Goal: Task Accomplishment & Management: Manage account settings

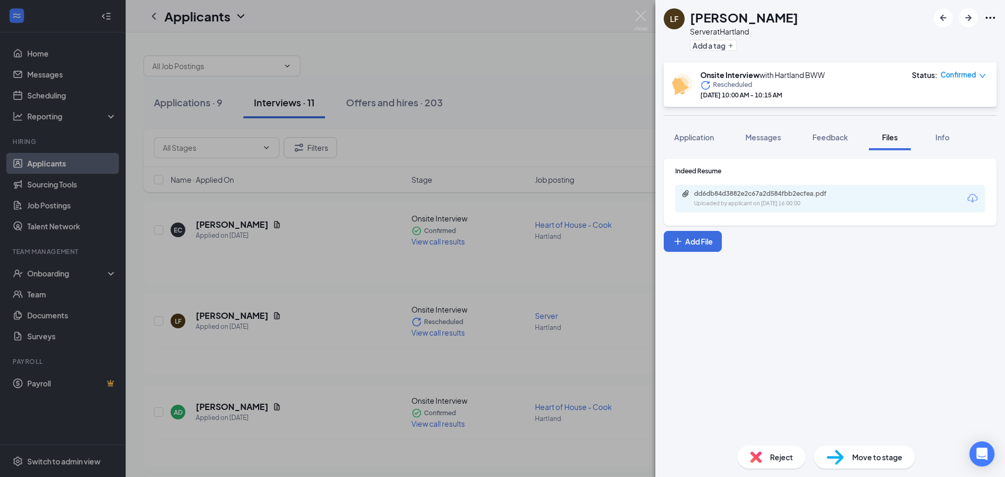
click at [568, 122] on div "LF [PERSON_NAME] Server at Hartland Add a tag Onsite Interview with Hartland BW…" at bounding box center [502, 238] width 1005 height 477
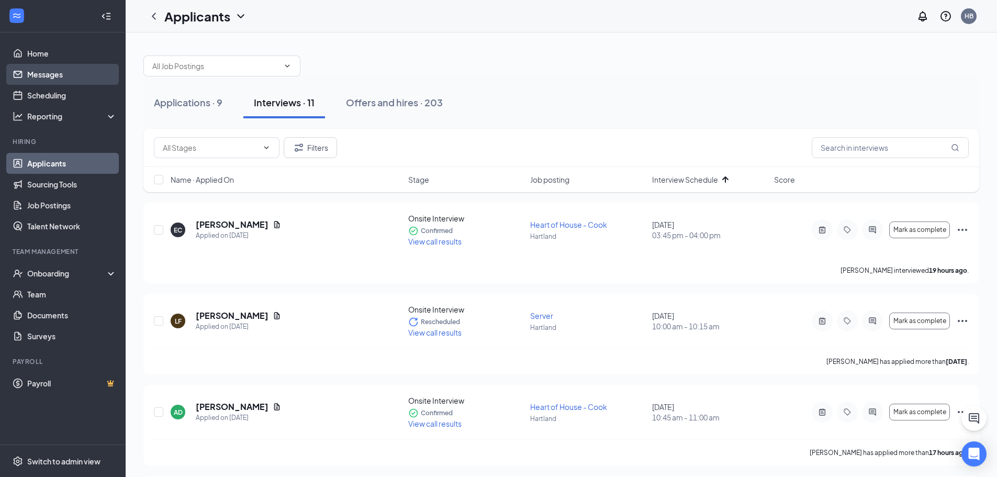
click at [70, 76] on link "Messages" at bounding box center [72, 74] width 90 height 21
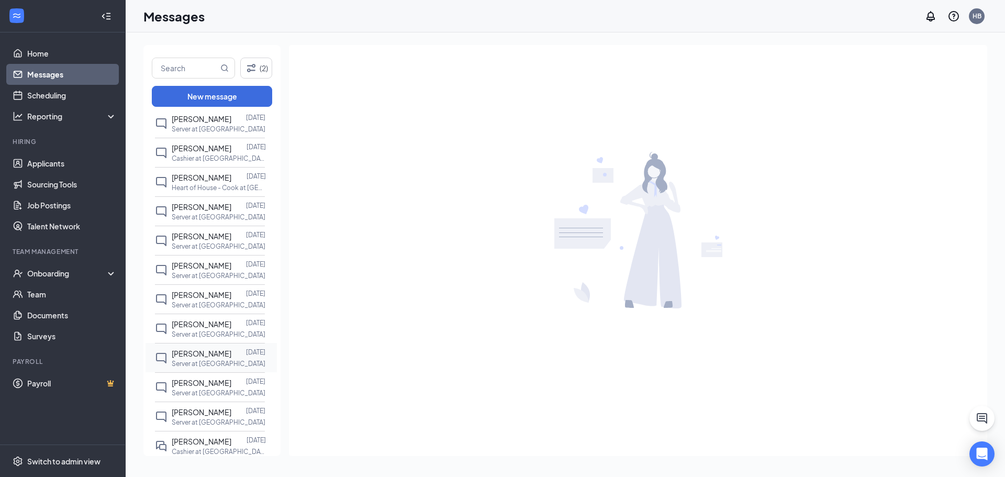
scroll to position [314, 0]
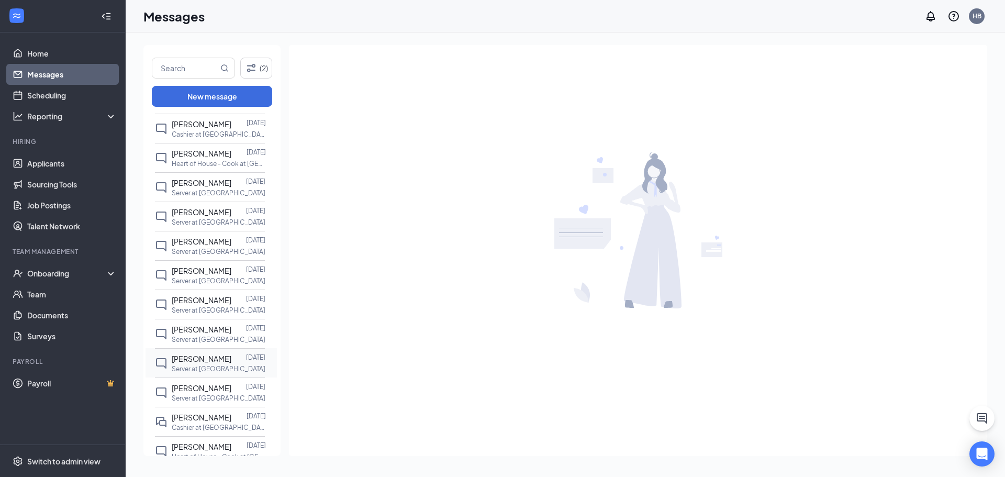
click at [208, 363] on span "[PERSON_NAME]" at bounding box center [202, 358] width 60 height 9
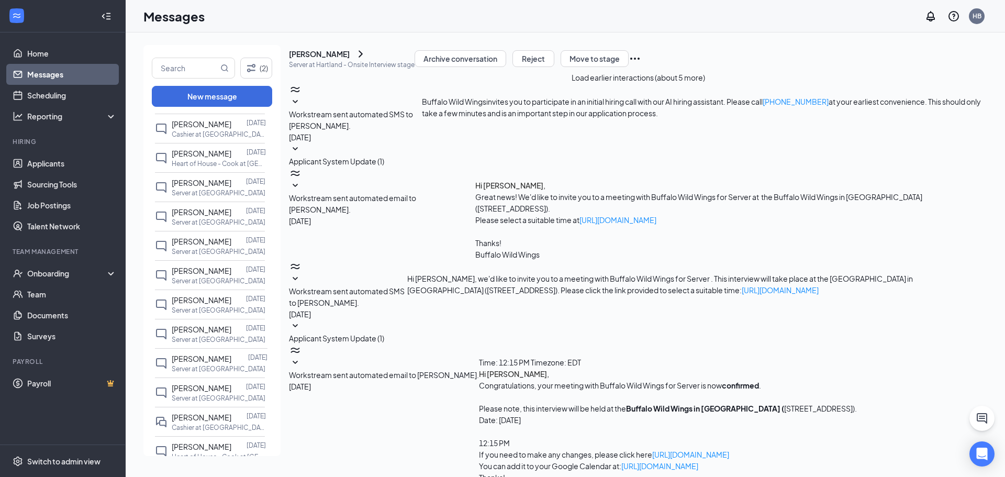
click at [350, 59] on div "[PERSON_NAME]" at bounding box center [319, 54] width 61 height 10
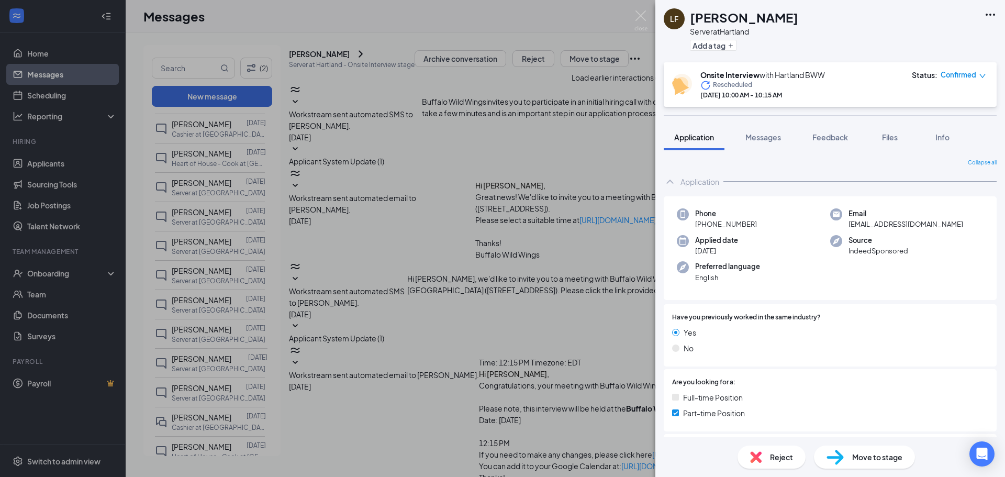
click at [772, 462] on span "Reject" at bounding box center [781, 457] width 23 height 12
type textarea "Did not show up to interview"
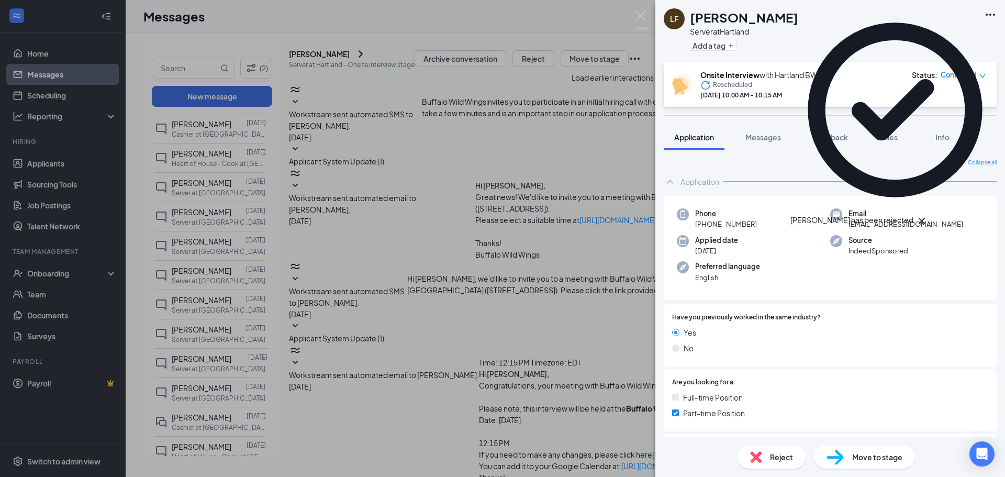
click at [637, 9] on div "LF [PERSON_NAME] Server at [GEOGRAPHIC_DATA] Add a tag Onsite Interview with Ha…" at bounding box center [502, 238] width 1005 height 477
click at [643, 24] on div "Messages HB" at bounding box center [566, 16] width 880 height 32
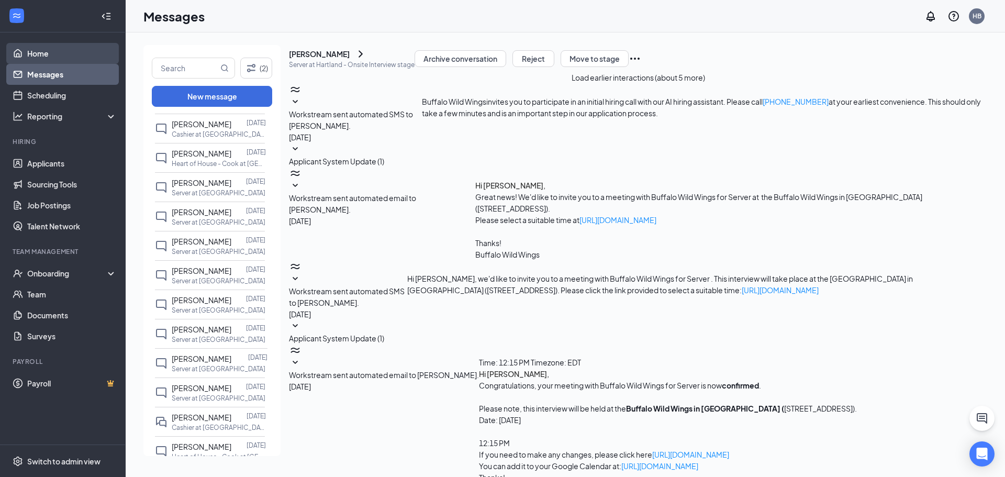
click at [72, 52] on link "Home" at bounding box center [72, 53] width 90 height 21
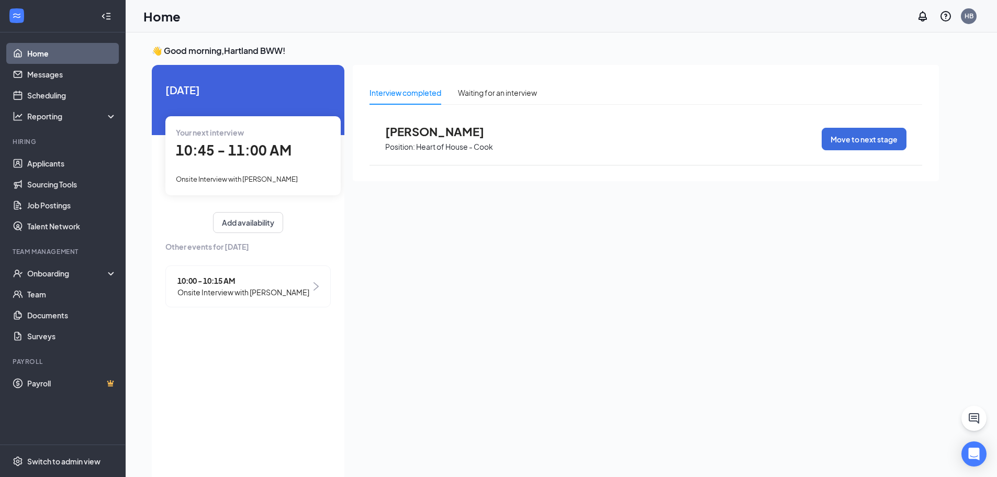
click at [62, 147] on div "Hiring" at bounding box center [64, 142] width 102 height 10
click at [62, 157] on link "Applicants" at bounding box center [72, 163] width 90 height 21
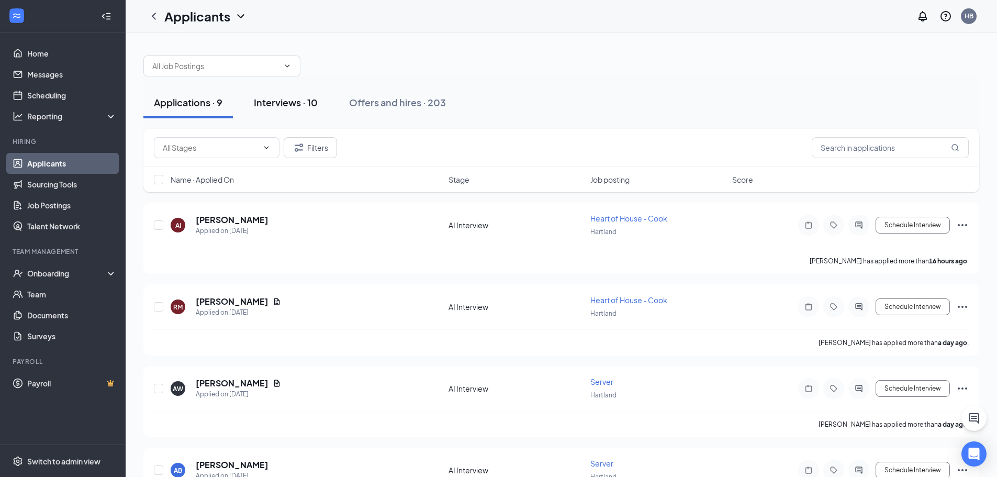
click at [304, 100] on div "Interviews · 10" at bounding box center [286, 102] width 64 height 13
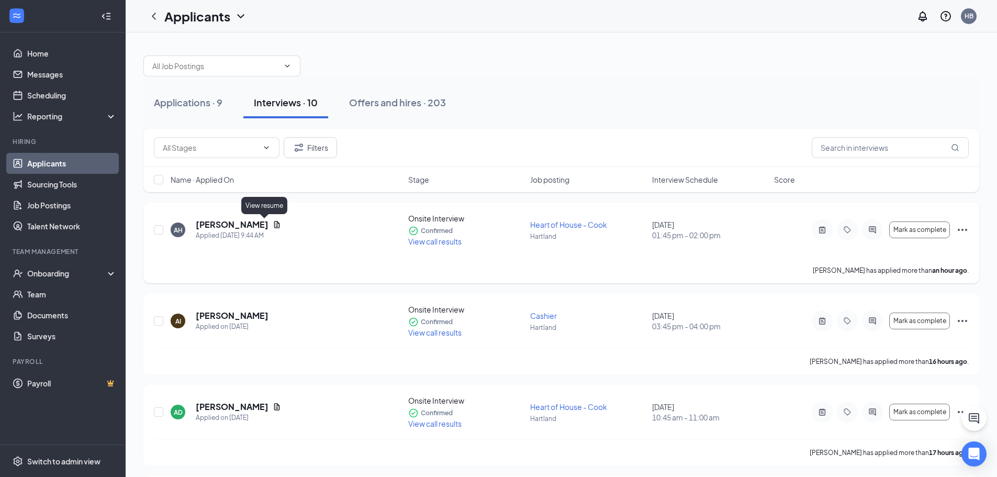
click at [273, 227] on icon "Document" at bounding box center [277, 224] width 8 height 8
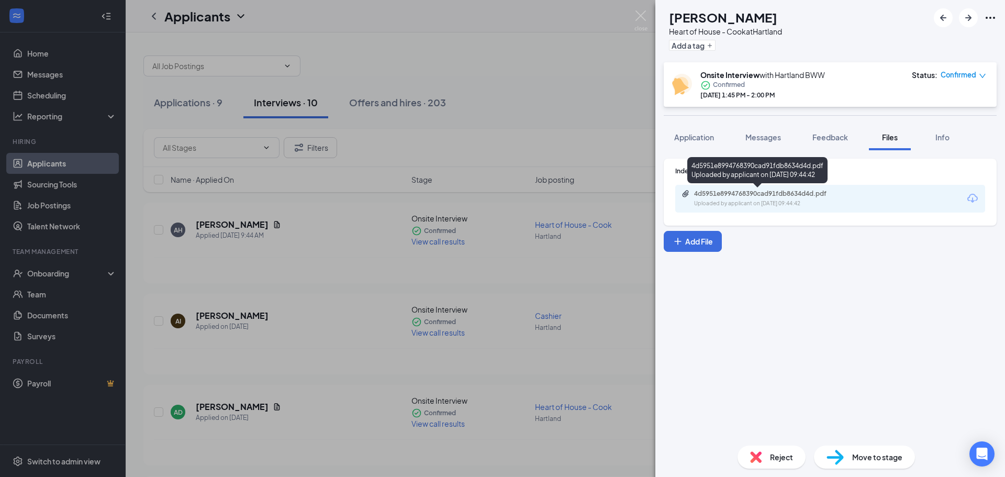
click at [787, 198] on div "4d5951e8994768390cad91fdb8634d4d.pdf Uploaded by applicant on [DATE] 09:44:42" at bounding box center [767, 199] width 170 height 18
click at [664, 106] on div "Onsite Interview with [PERSON_NAME] BWW Confirmed [DATE] 1:45 PM - 2:00 PM Stat…" at bounding box center [830, 84] width 333 height 45
click at [585, 117] on div "AH [PERSON_NAME] Heart of House - Cook at Hartland Add a tag Onsite Interview w…" at bounding box center [502, 238] width 1005 height 477
